Goal: Check status: Check status

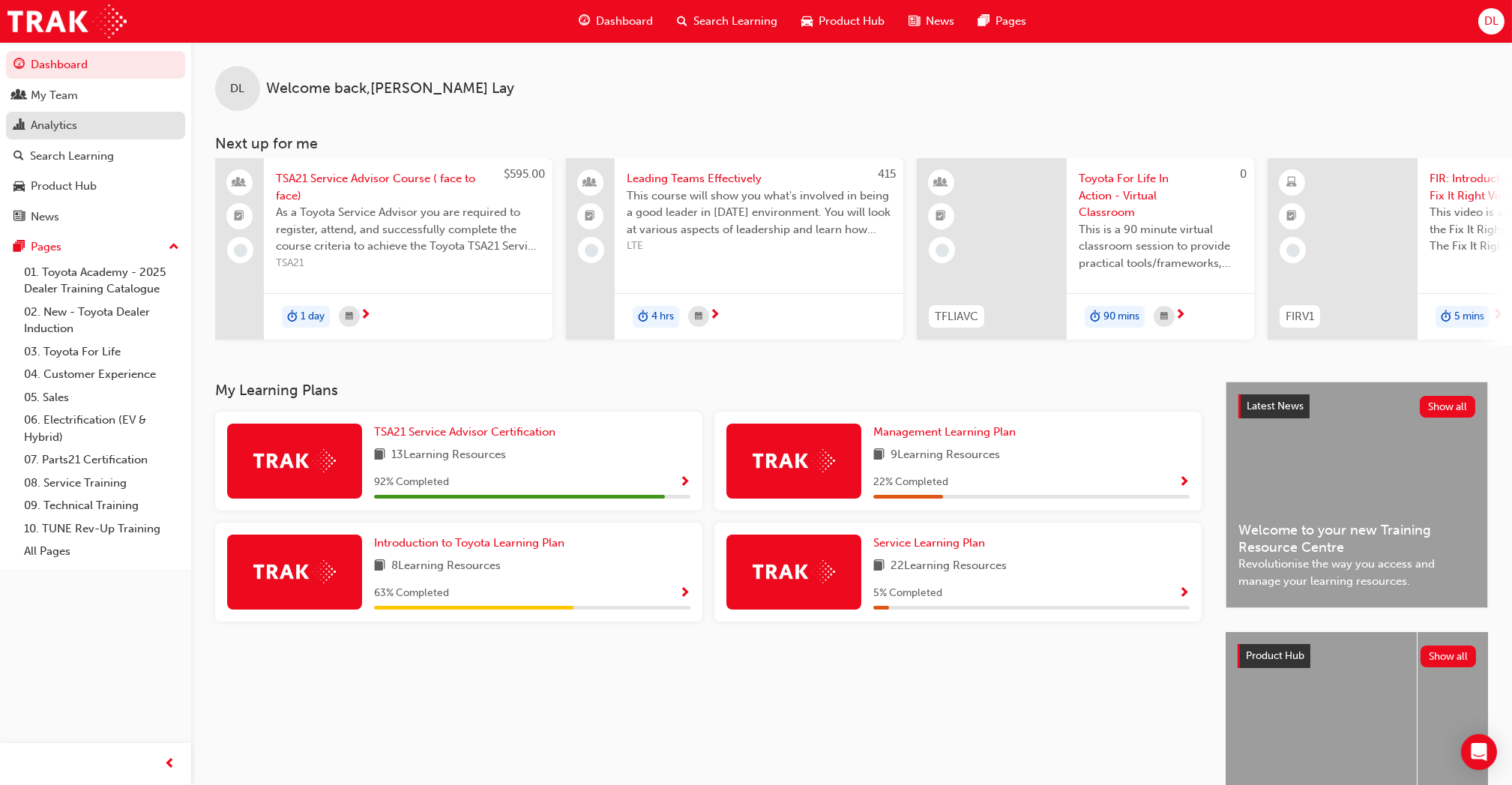
click at [75, 114] on link "Analytics" at bounding box center [95, 125] width 179 height 27
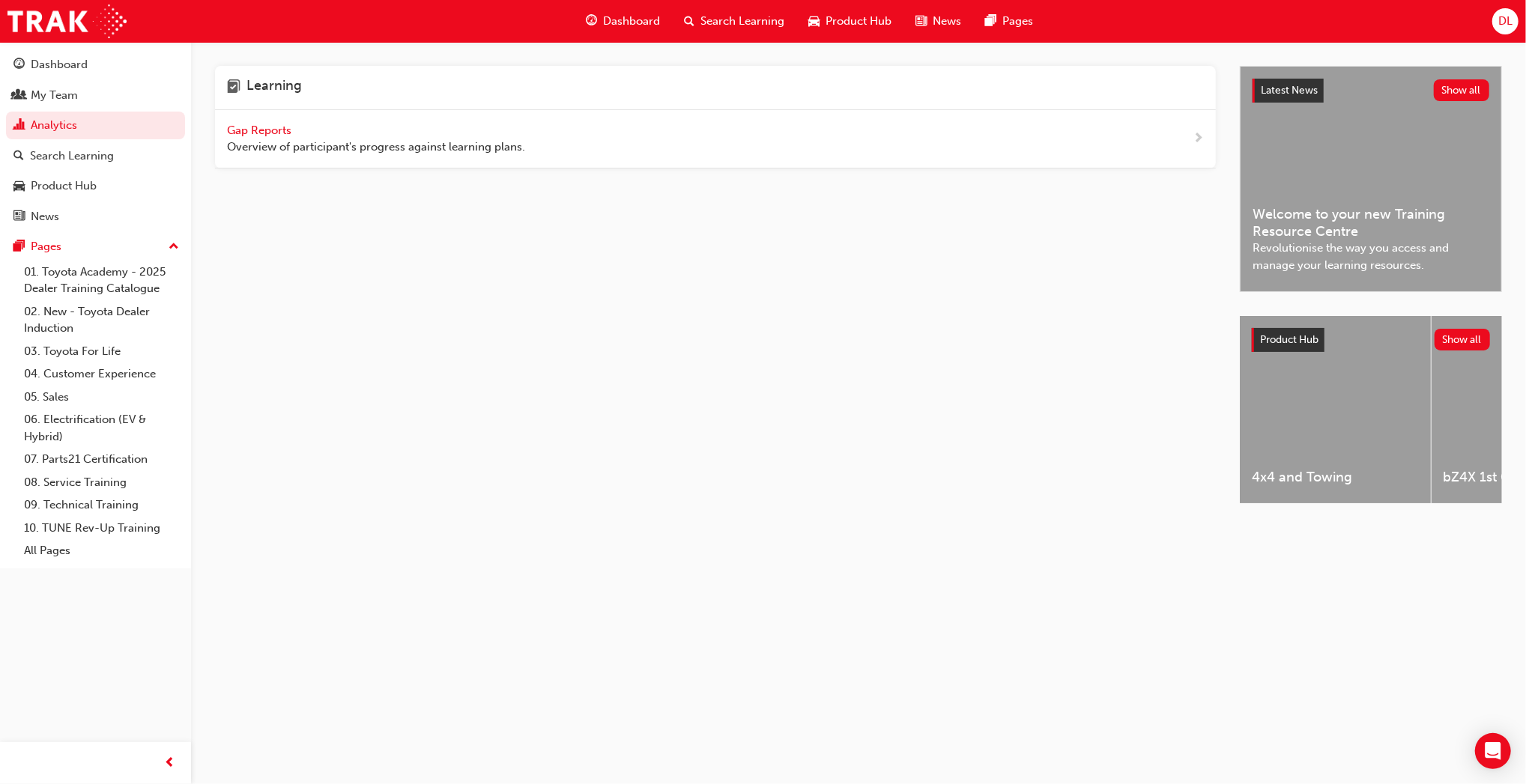
click at [264, 124] on span "Gap Reports" at bounding box center [260, 130] width 67 height 13
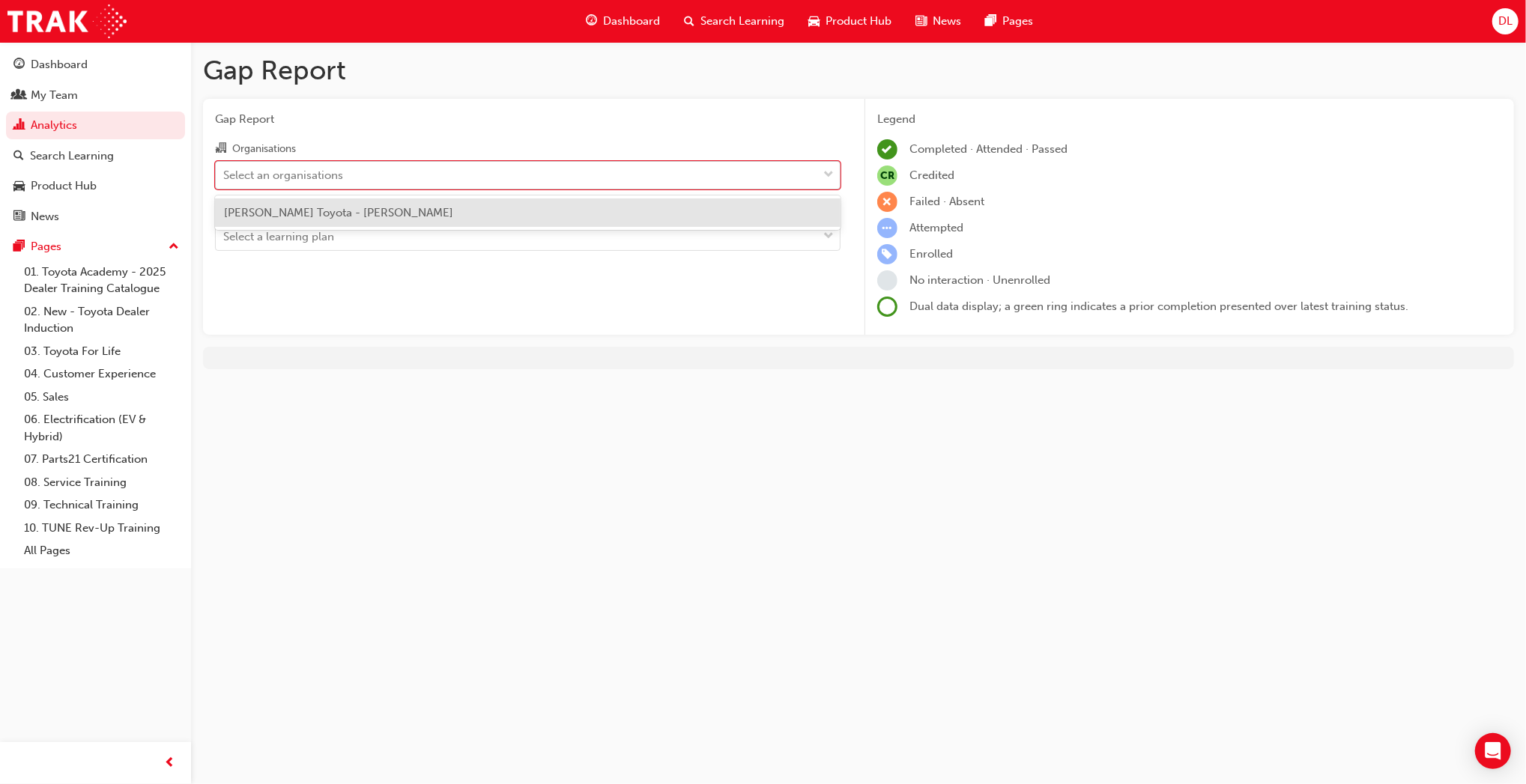
click at [578, 178] on div "Select an organisations" at bounding box center [517, 175] width 601 height 26
click at [224, 178] on input "Organisations option [PERSON_NAME] Toyota - [PERSON_NAME] focused, 1 of 1. 1 re…" at bounding box center [224, 174] width 2 height 12
click at [578, 209] on div "[PERSON_NAME] Toyota - [PERSON_NAME]" at bounding box center [527, 213] width 625 height 29
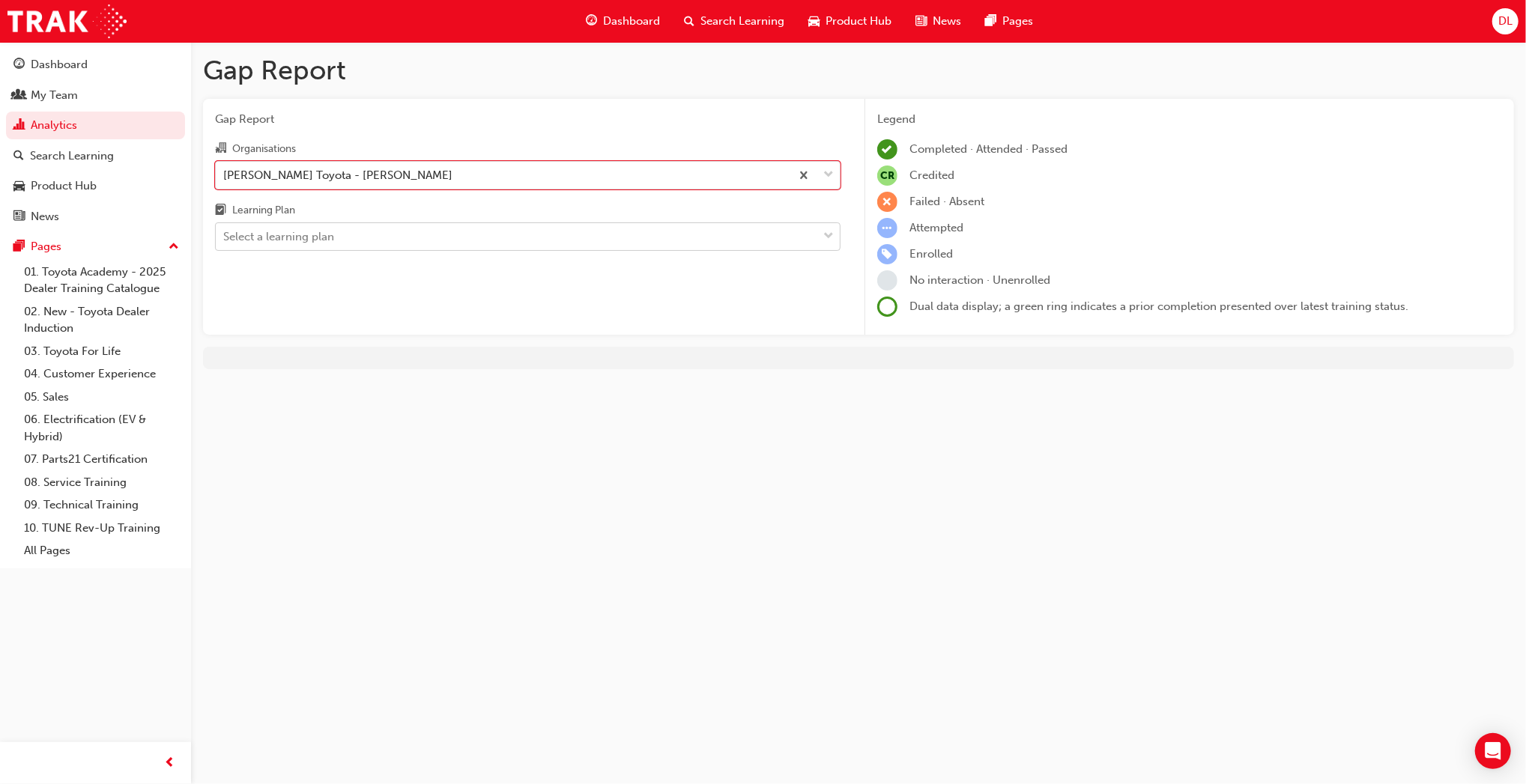
click at [580, 248] on div "Select a learning plan" at bounding box center [517, 237] width 601 height 26
click at [224, 243] on input "Learning Plan Select a learning plan" at bounding box center [224, 236] width 2 height 12
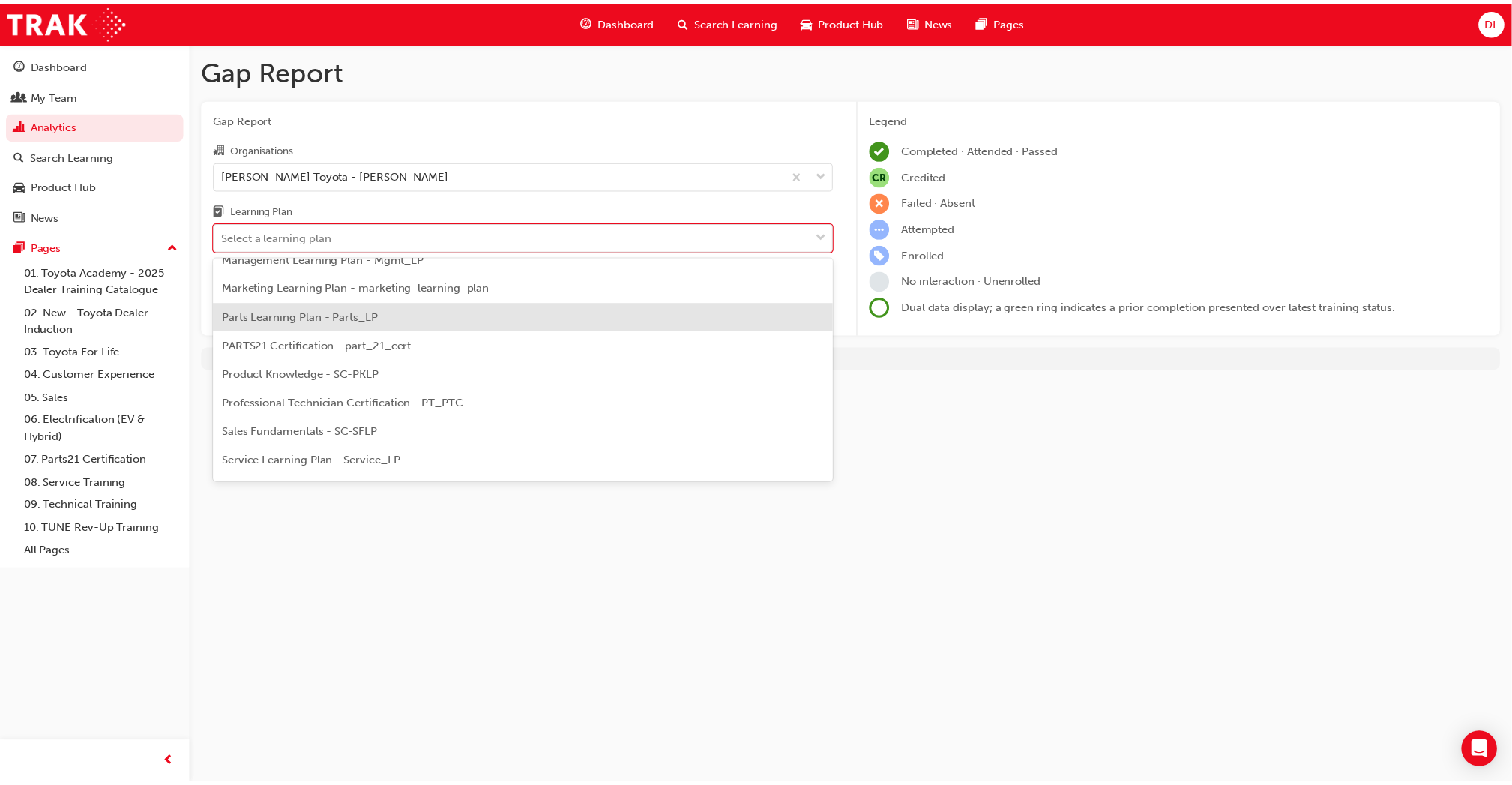
scroll to position [405, 0]
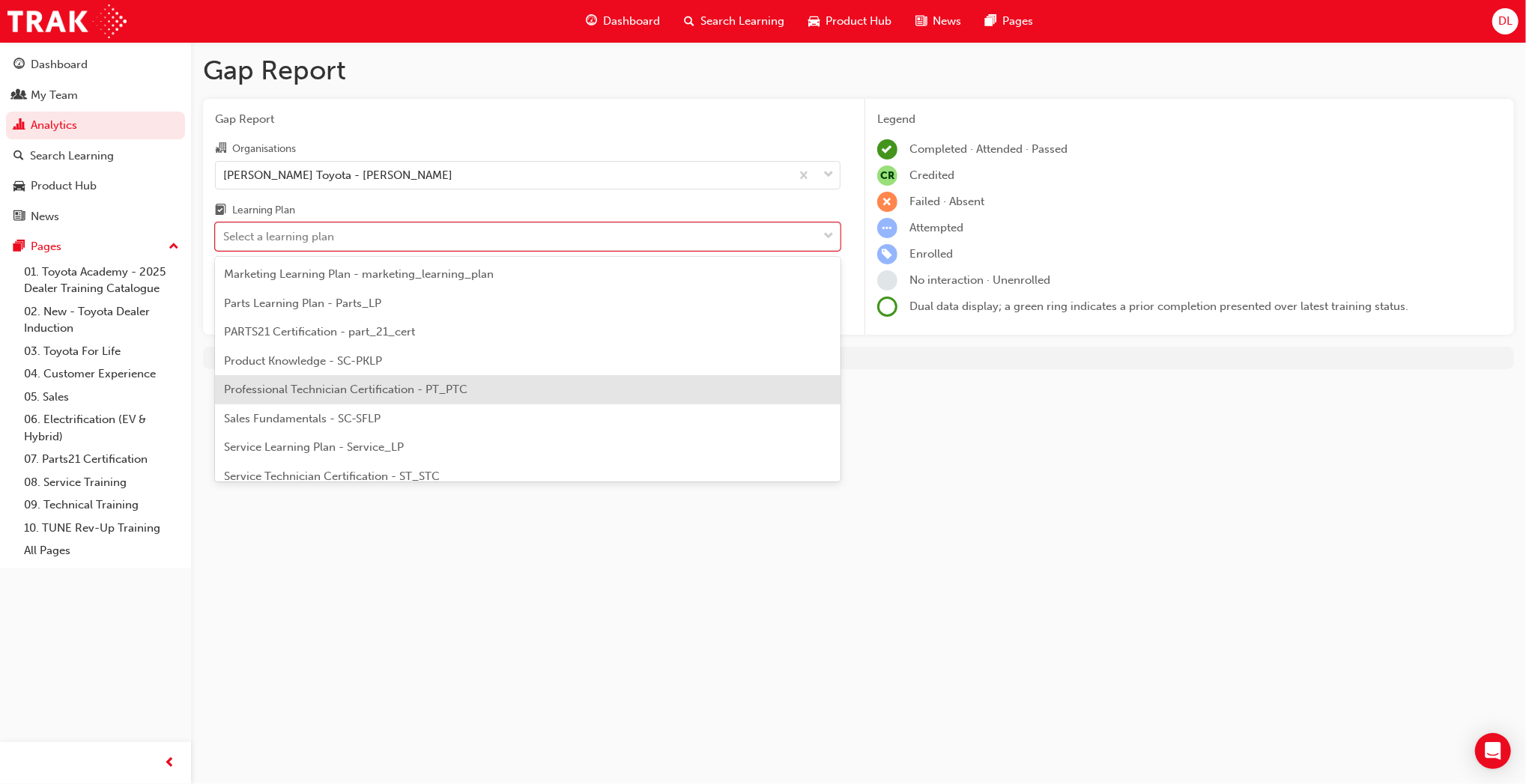
click at [471, 381] on div "Professional Technician Certification - PT_PTC" at bounding box center [527, 389] width 625 height 29
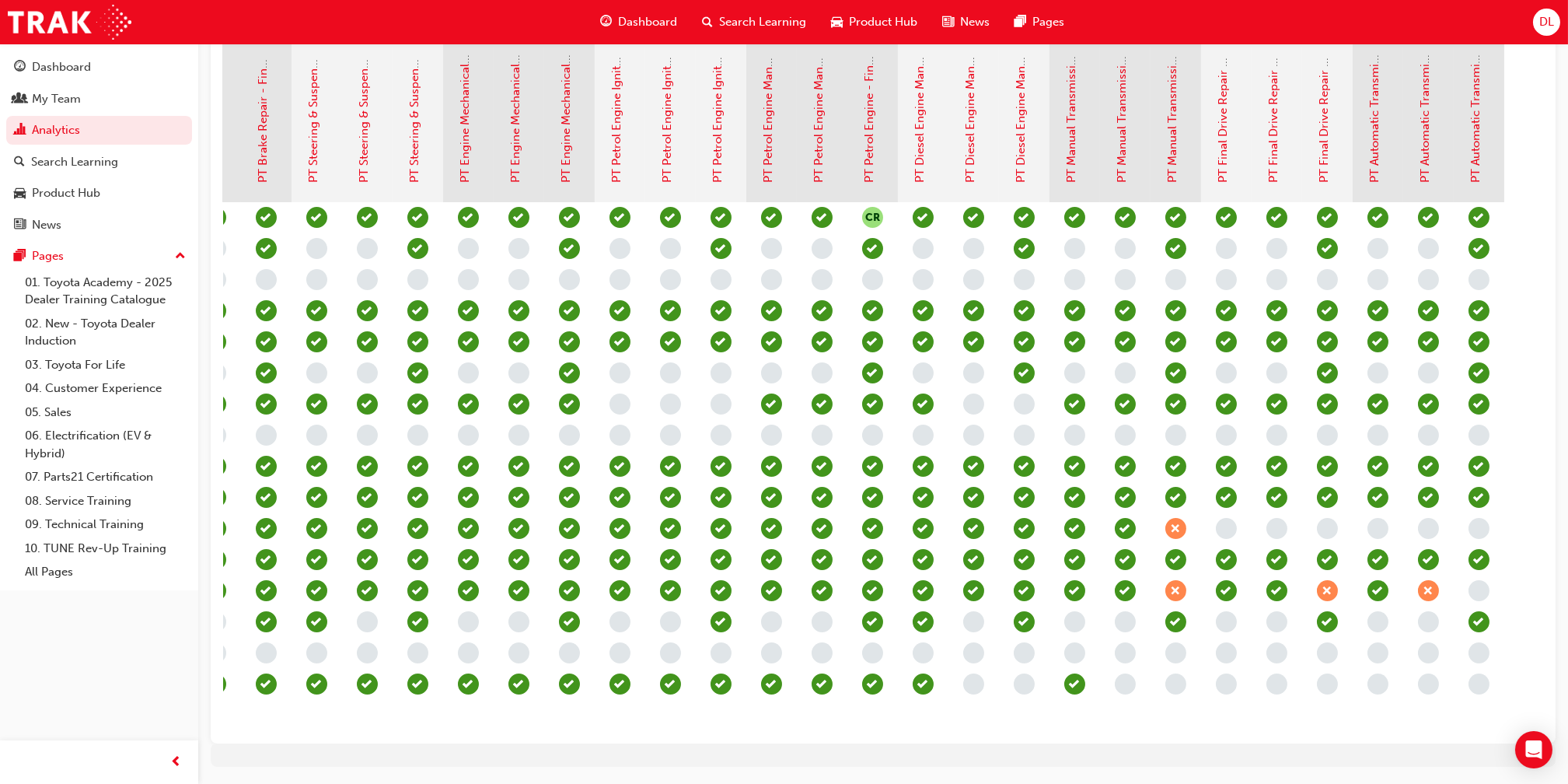
scroll to position [0, 903]
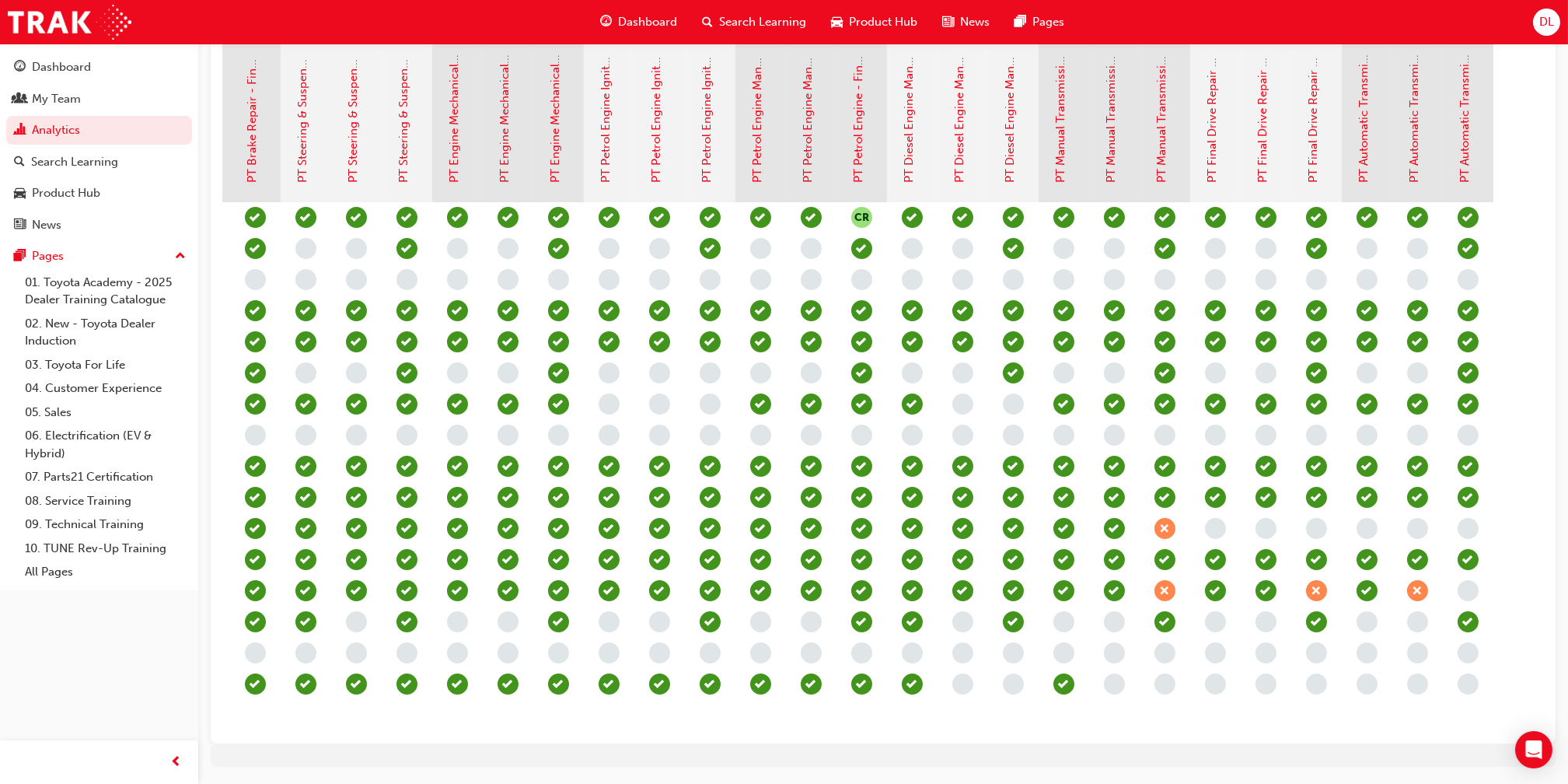
click at [1552, 21] on span "DL" at bounding box center [1547, 21] width 15 height 18
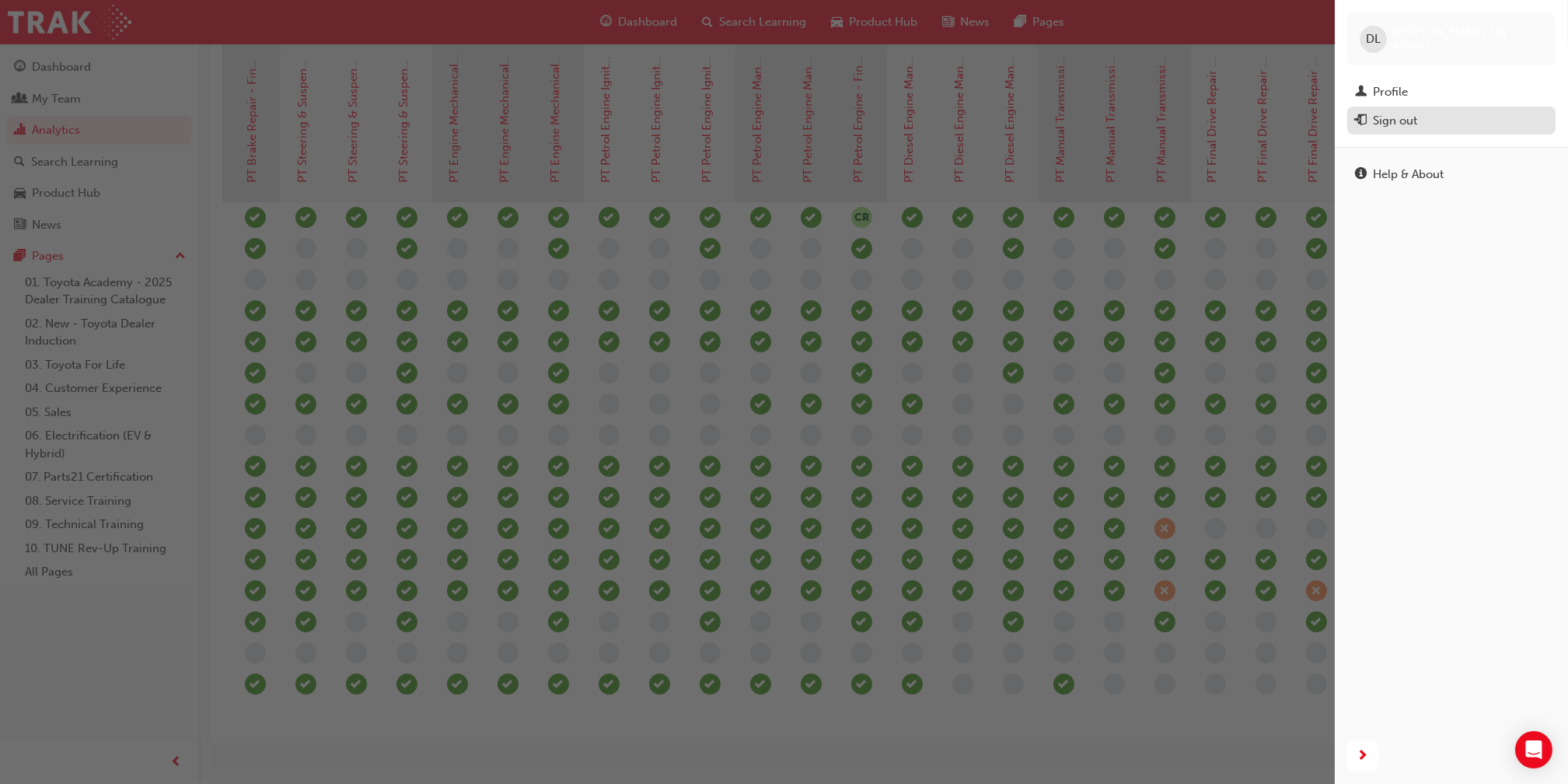
click at [1461, 113] on div "Sign out" at bounding box center [1452, 120] width 193 height 20
